Goal: Task Accomplishment & Management: Use online tool/utility

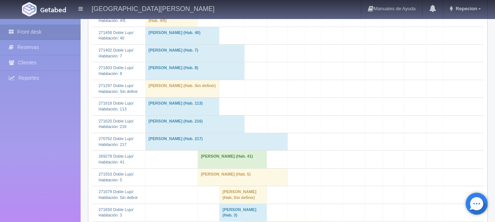
scroll to position [439, 0]
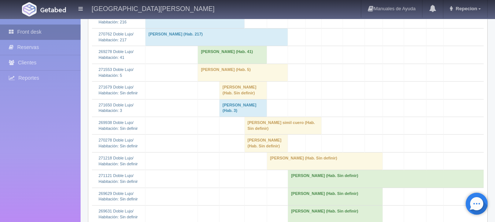
click at [38, 27] on link "Front desk" at bounding box center [40, 32] width 81 height 15
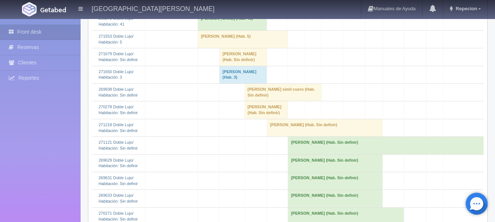
scroll to position [476, 0]
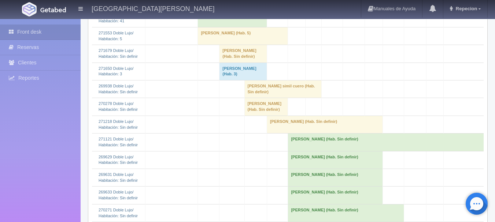
click at [219, 63] on td "Lilia Rico (Hab. Sin definir)" at bounding box center [243, 54] width 48 height 18
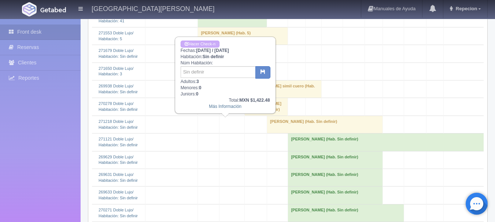
click at [220, 63] on td "[PERSON_NAME] (Hab. Sin definir)" at bounding box center [243, 54] width 48 height 18
click at [222, 63] on td "[PERSON_NAME] (Hab. Sin definir)" at bounding box center [243, 54] width 48 height 18
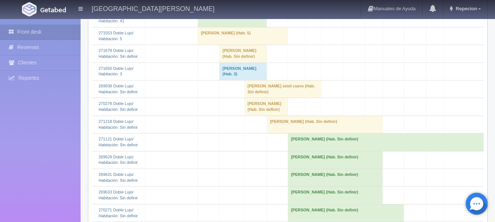
click at [209, 27] on td "[PERSON_NAME] (Hab. 41)" at bounding box center [232, 19] width 69 height 18
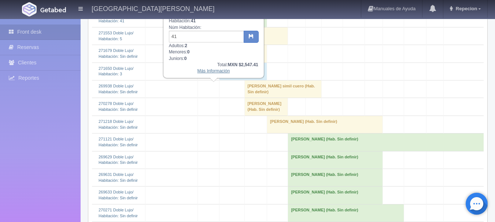
click at [211, 72] on link "Más Información" at bounding box center [213, 70] width 33 height 5
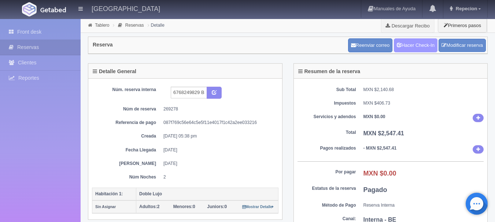
click at [410, 49] on link "Hacer Check-In" at bounding box center [415, 45] width 44 height 14
click at [32, 30] on link "Front desk" at bounding box center [40, 32] width 81 height 15
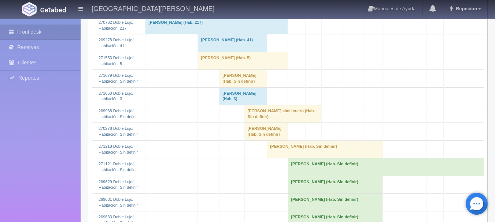
scroll to position [439, 0]
